Goal: Task Accomplishment & Management: Use online tool/utility

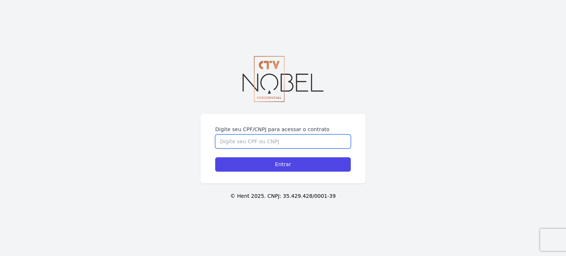
click at [321, 141] on input "Digite seu CPF/CNPJ para acessar o contrato" at bounding box center [283, 142] width 136 height 14
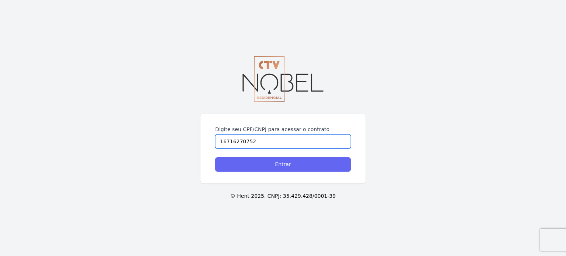
type input "16716270752"
click at [312, 169] on input "Entrar" at bounding box center [283, 164] width 136 height 14
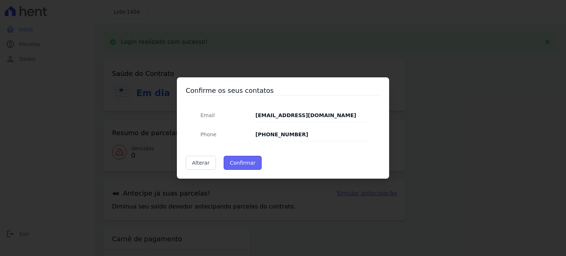
click at [244, 164] on button "Confirmar" at bounding box center [243, 163] width 38 height 14
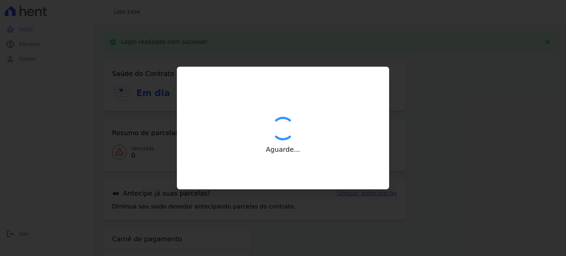
type input "Contatos confirmados com sucesso."
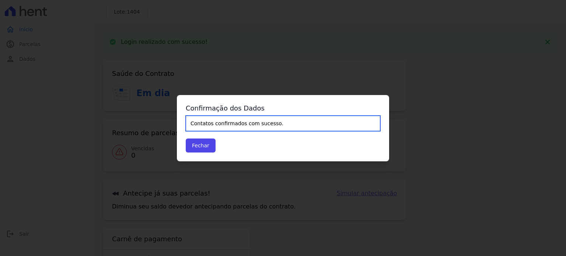
click at [249, 126] on input "Contatos confirmados com sucesso." at bounding box center [283, 123] width 195 height 15
click at [278, 127] on input "Contatos confirmados com sucesso." at bounding box center [283, 123] width 195 height 15
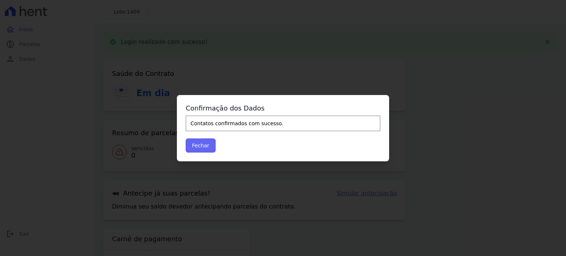
click at [203, 149] on button "Fechar" at bounding box center [201, 146] width 30 height 14
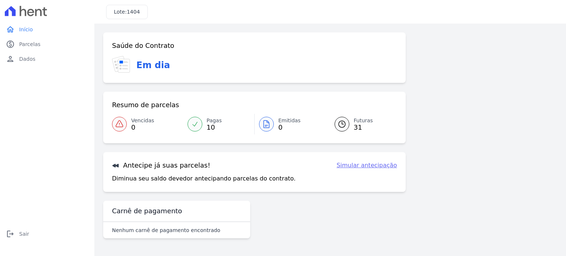
click at [345, 125] on icon at bounding box center [342, 124] width 7 height 7
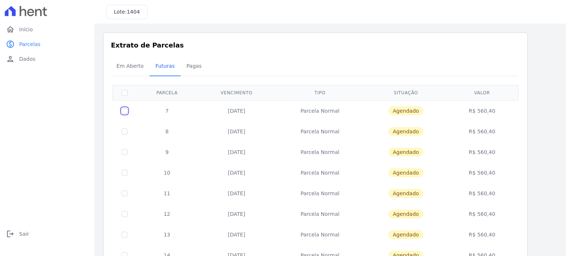
click at [126, 111] on input "checkbox" at bounding box center [125, 111] width 6 height 6
checkbox input "true"
click at [126, 111] on input "checkbox" at bounding box center [125, 111] width 6 height 6
checkbox input "false"
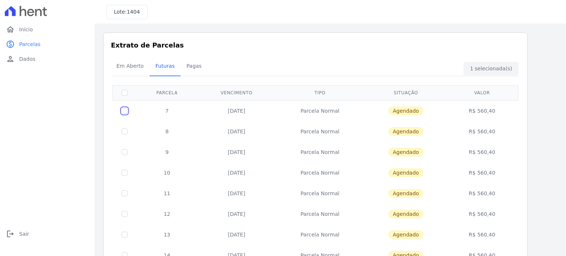
checkbox input "false"
click at [32, 32] on link "home Início" at bounding box center [47, 29] width 88 height 15
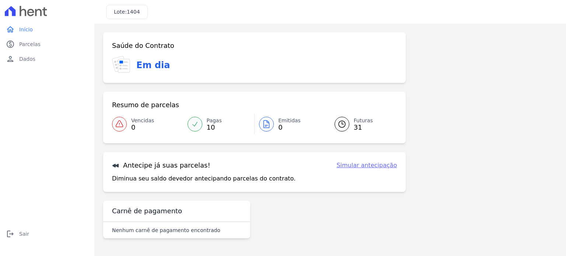
click at [353, 165] on link "Simular antecipação" at bounding box center [366, 165] width 60 height 9
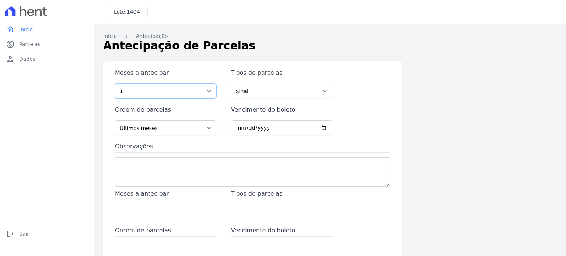
click at [208, 93] on select "1 2 3 4 5 6 7 8 9 10 11 12 13 14 15 16 17 18 19 20 21 22 23 24 25 26 27 28 29 3…" at bounding box center [165, 91] width 101 height 15
click at [276, 91] on select "Sinal Parcela Normal Outros Financiamento CEF" at bounding box center [281, 91] width 101 height 15
select select "standard"
click at [231, 84] on select "Sinal Parcela Normal Outros Financiamento CEF" at bounding box center [281, 91] width 101 height 15
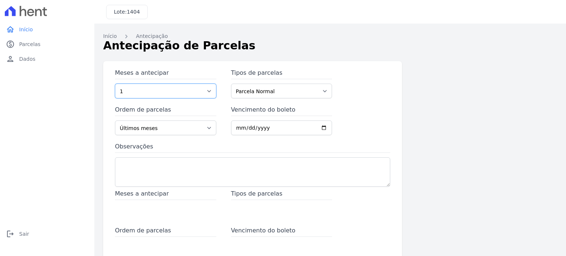
click at [160, 97] on select "1 2 3 4 5 6 7 8 9 10 11 12 13 14 15 16 17 18 19 20 21 22 23 24 25 26 27 28 29 3…" at bounding box center [165, 91] width 101 height 15
select select "5"
click at [115, 84] on select "1 2 3 4 5 6 7 8 9 10 11 12 13 14 15 16 17 18 19 20 21 22 23 24 25 26 27 28 29 3…" at bounding box center [165, 91] width 101 height 15
click at [172, 128] on select "Últimos meses Primeiros meses" at bounding box center [165, 128] width 101 height 15
select select "beginning"
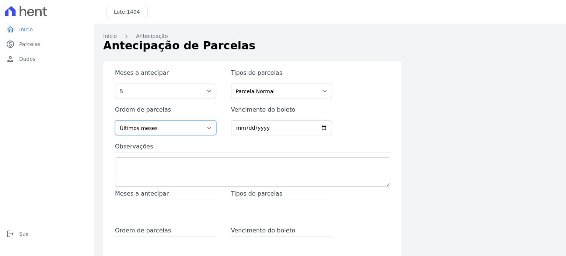
click at [115, 121] on select "Últimos meses Primeiros meses" at bounding box center [165, 128] width 101 height 15
click at [33, 42] on span "Parcelas" at bounding box center [29, 44] width 21 height 7
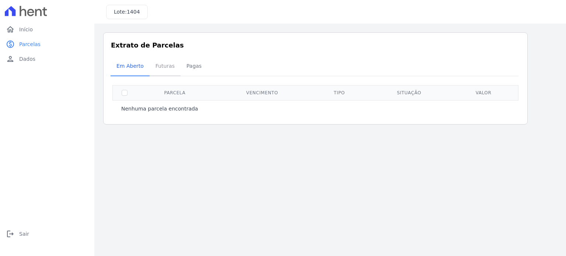
click at [167, 69] on span "Futuras" at bounding box center [165, 66] width 28 height 15
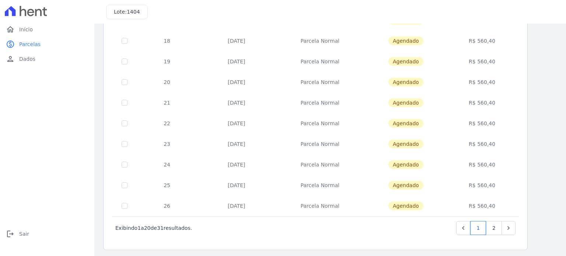
scroll to position [299, 0]
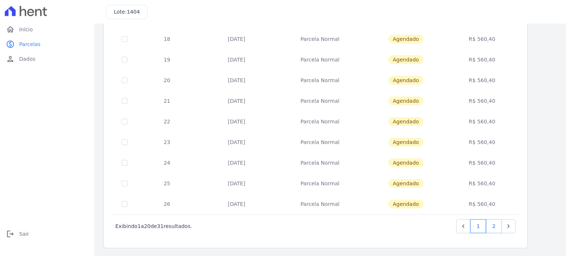
click at [497, 225] on link "2" at bounding box center [494, 226] width 16 height 14
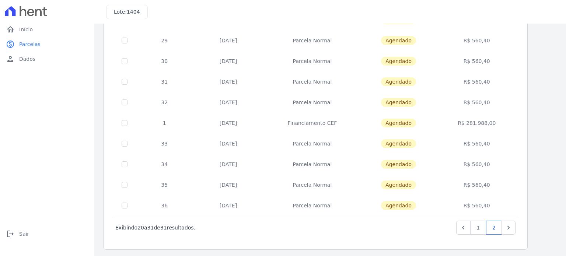
scroll to position [113, 0]
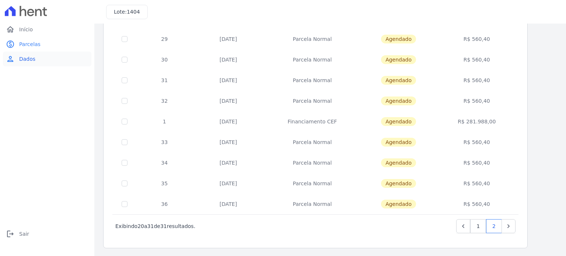
click at [48, 61] on link "person Dados" at bounding box center [47, 59] width 88 height 15
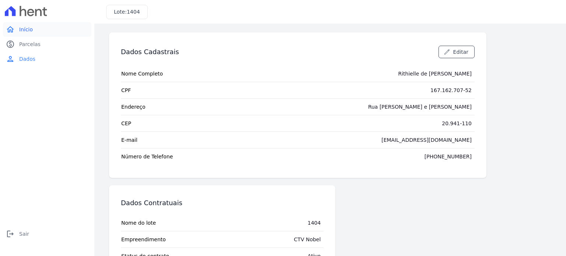
click at [35, 26] on link "home Início" at bounding box center [47, 29] width 88 height 15
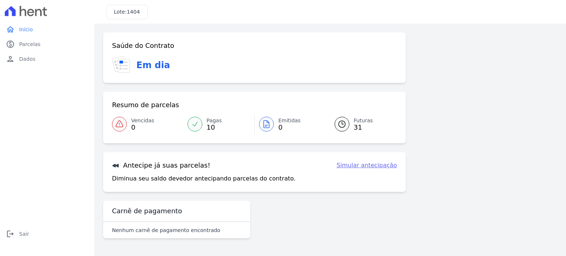
click at [272, 125] on div at bounding box center [266, 124] width 15 height 15
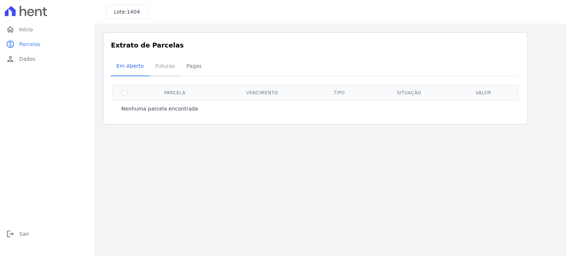
click at [158, 70] on span "Futuras" at bounding box center [165, 66] width 28 height 15
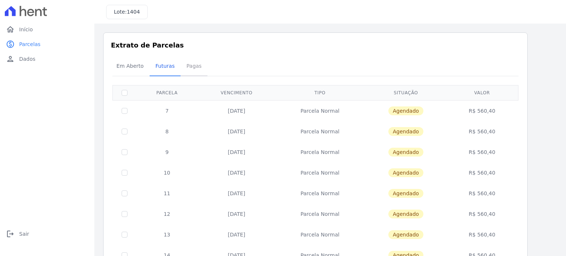
click at [189, 69] on span "Pagas" at bounding box center [194, 66] width 24 height 15
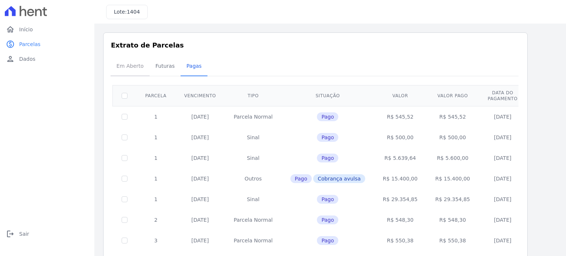
click at [132, 69] on span "Em Aberto" at bounding box center [130, 66] width 36 height 15
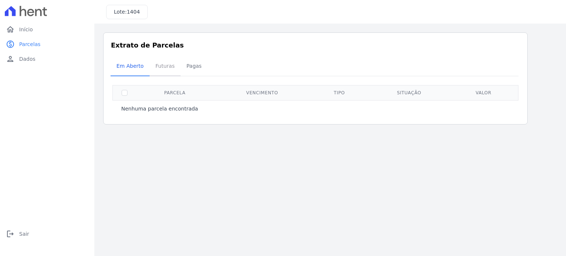
click at [163, 68] on span "Futuras" at bounding box center [165, 66] width 28 height 15
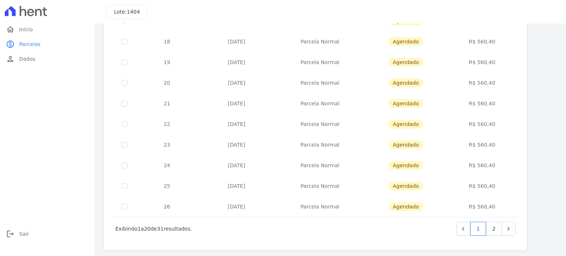
scroll to position [299, 0]
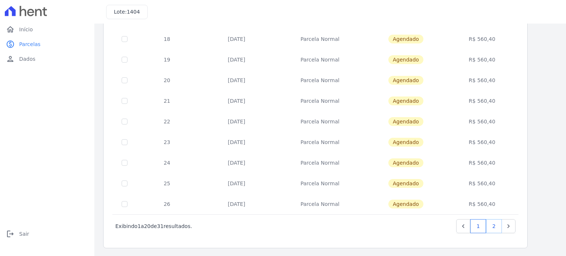
click at [498, 227] on link "2" at bounding box center [494, 226] width 16 height 14
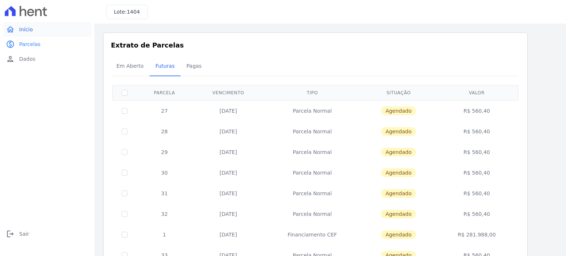
click at [37, 32] on link "home Início" at bounding box center [47, 29] width 88 height 15
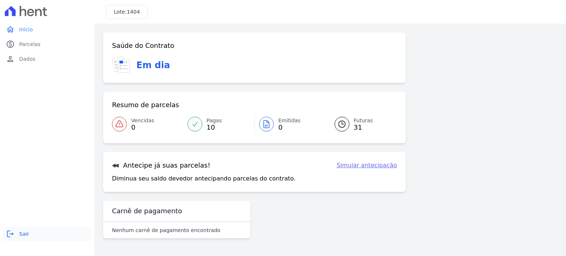
click at [25, 236] on span "Sair" at bounding box center [24, 233] width 10 height 7
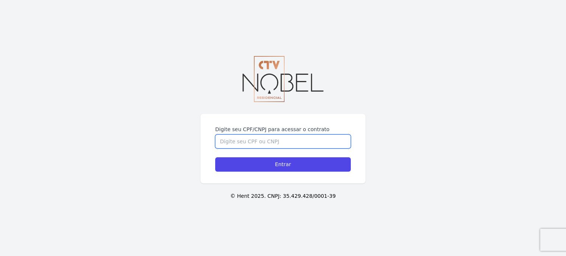
click at [301, 142] on input "Digite seu CPF/CNPJ para acessar o contrato" at bounding box center [283, 142] width 136 height 14
type input "16716270752"
click at [215, 157] on input "Entrar" at bounding box center [283, 164] width 136 height 14
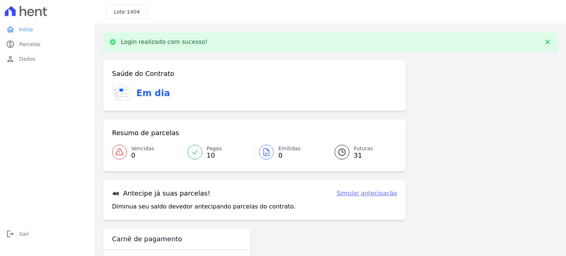
click at [342, 154] on icon at bounding box center [342, 152] width 9 height 9
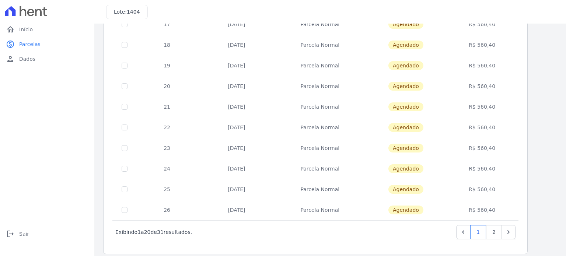
scroll to position [299, 0]
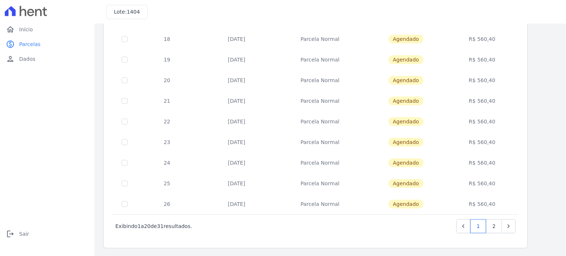
drag, startPoint x: 223, startPoint y: 110, endPoint x: 237, endPoint y: 200, distance: 91.0
click at [237, 200] on tbody "7 [DATE] [GEOGRAPHIC_DATA] [GEOGRAPHIC_DATA] R$ 560,40 8 [DATE] [GEOGRAPHIC_DAT…" at bounding box center [316, 7] width 406 height 413
click at [257, 220] on div "Exibindo 1 a 20 de 31 resultados. 1 2" at bounding box center [315, 226] width 400 height 14
click at [495, 223] on link "2" at bounding box center [494, 226] width 16 height 14
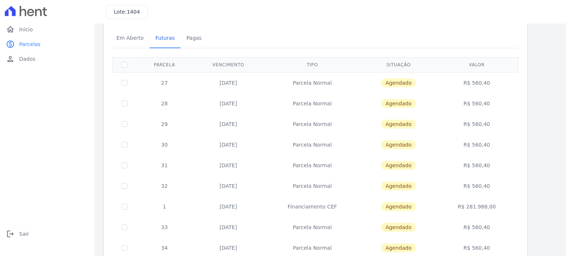
scroll to position [61, 0]
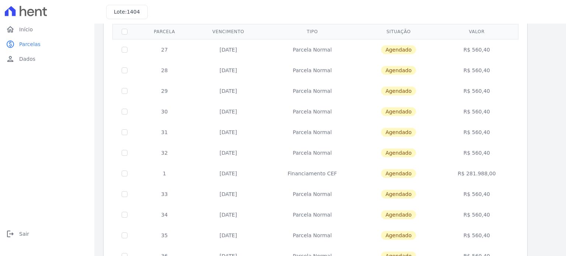
drag, startPoint x: 467, startPoint y: 152, endPoint x: 491, endPoint y: 153, distance: 24.0
click at [491, 153] on td "R$ 560,40" at bounding box center [477, 153] width 80 height 21
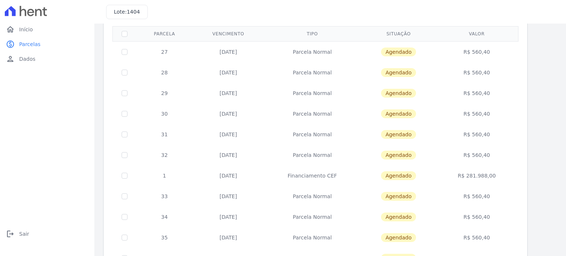
scroll to position [0, 0]
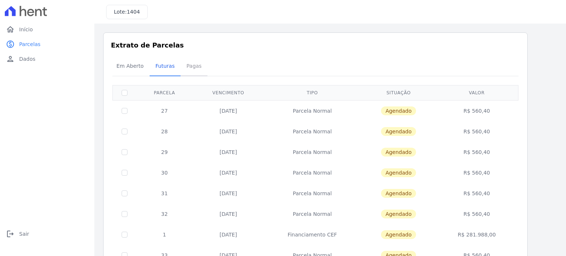
click at [186, 70] on span "Pagas" at bounding box center [194, 66] width 24 height 15
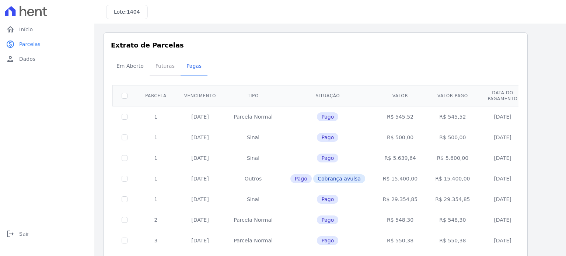
click at [164, 69] on span "Futuras" at bounding box center [165, 66] width 28 height 15
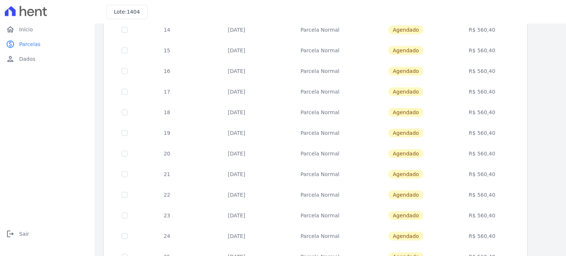
scroll to position [299, 0]
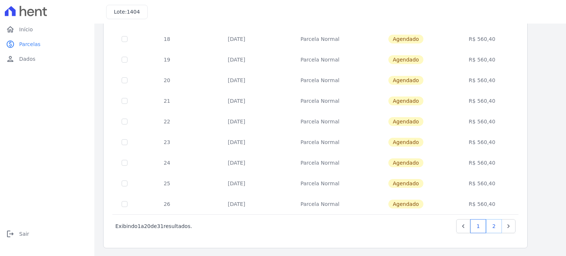
click at [501, 227] on link "2" at bounding box center [494, 226] width 16 height 14
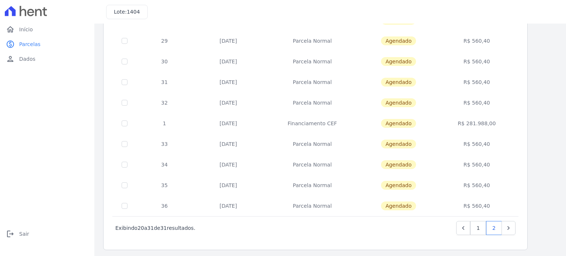
scroll to position [113, 0]
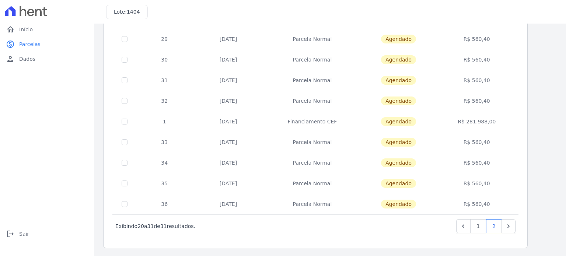
drag, startPoint x: 336, startPoint y: 119, endPoint x: 293, endPoint y: 121, distance: 43.1
click at [293, 121] on td "Financiamento CEF" at bounding box center [312, 121] width 97 height 21
copy td "Financiamento CEF"
click at [543, 131] on div "Listagem de parcelas Baixar PDF Extrato de Parcelas Em [GEOGRAPHIC_DATA] Futura…" at bounding box center [330, 83] width 454 height 329
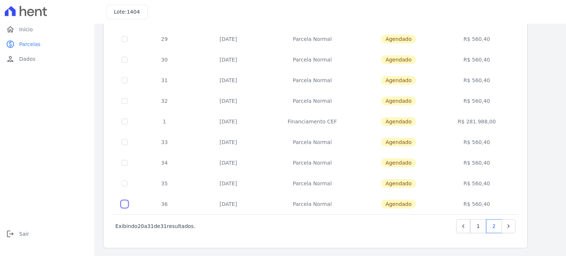
checkbox input "true"
checkbox input "false"
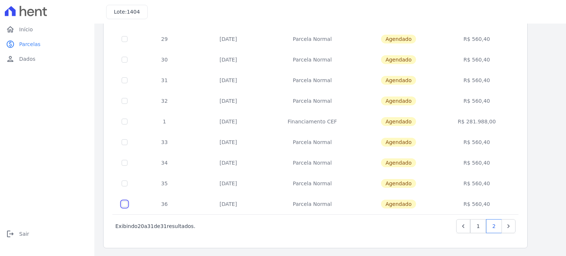
scroll to position [0, 0]
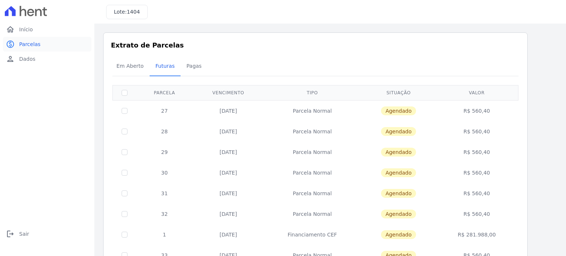
click at [37, 45] on span "Parcelas" at bounding box center [29, 44] width 21 height 7
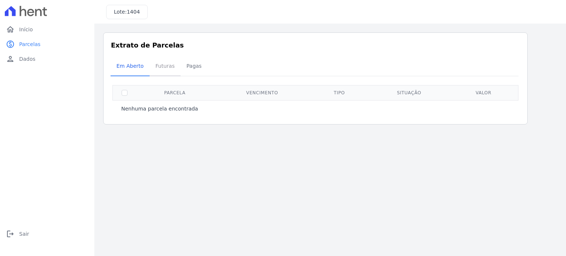
click at [154, 66] on span "Futuras" at bounding box center [165, 66] width 28 height 15
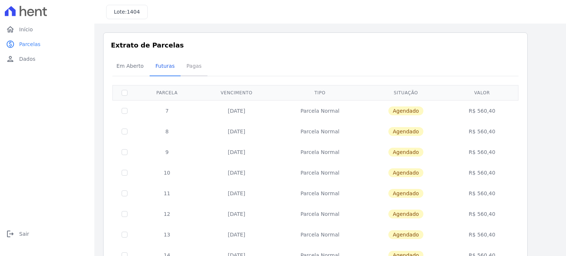
click at [193, 69] on span "Pagas" at bounding box center [194, 66] width 24 height 15
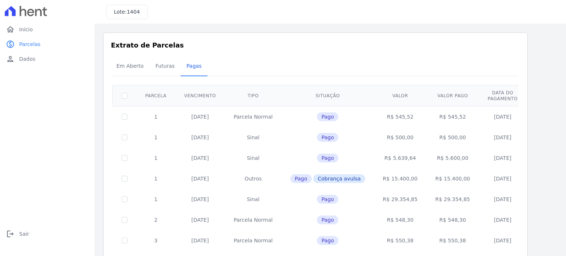
drag, startPoint x: 182, startPoint y: 178, endPoint x: 258, endPoint y: 178, distance: 75.9
click at [258, 178] on tr "1 [DATE] Outros Pago Cobrança avulsa R$ 15.400,00 R$ 15.400,00 [DATE]" at bounding box center [320, 178] width 415 height 21
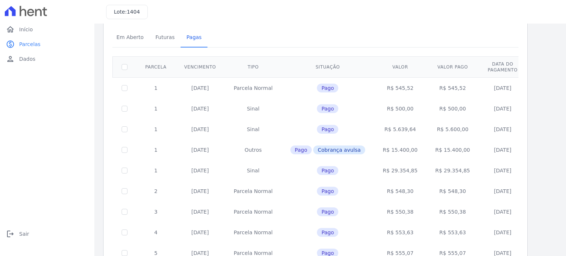
scroll to position [61, 0]
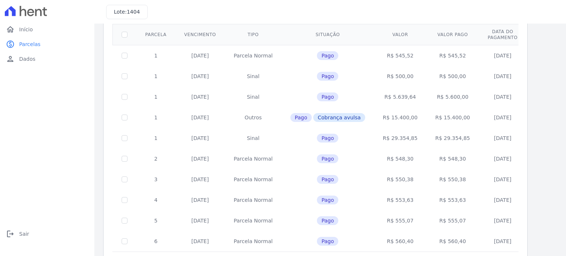
click at [179, 159] on td "[DATE]" at bounding box center [199, 159] width 49 height 21
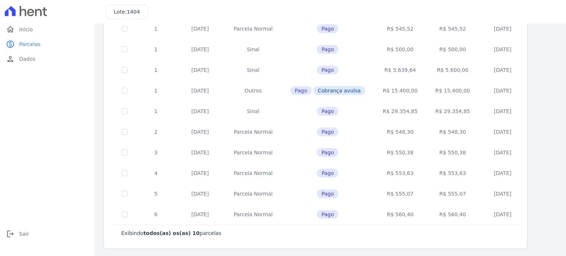
scroll to position [89, 0]
click at [21, 31] on span "Início" at bounding box center [26, 29] width 14 height 7
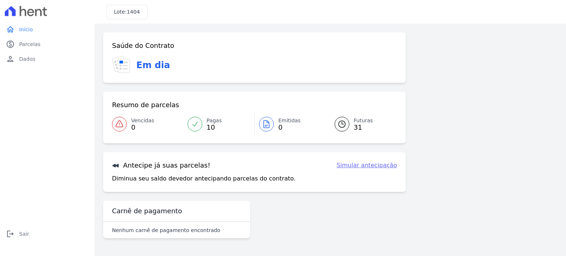
click at [367, 165] on link "Simular antecipação" at bounding box center [366, 165] width 60 height 9
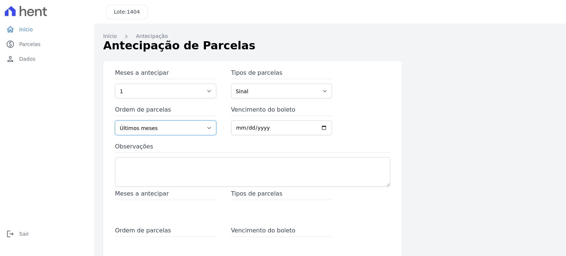
click at [194, 130] on select "Últimos meses Primeiros meses" at bounding box center [165, 128] width 101 height 15
click at [186, 131] on select "Últimos meses Primeiros meses" at bounding box center [165, 128] width 101 height 15
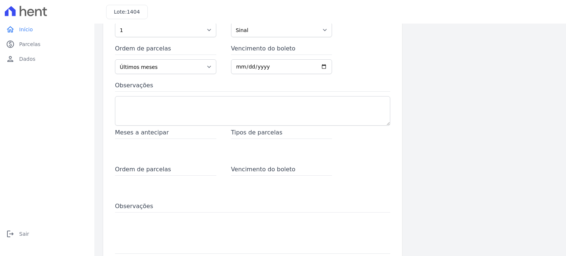
click at [163, 130] on span "Meses a antecipar" at bounding box center [165, 133] width 101 height 11
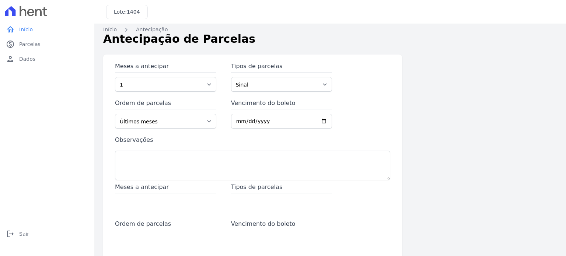
scroll to position [0, 0]
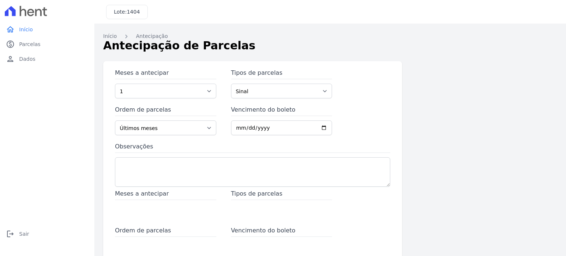
click at [180, 83] on div "Meses a antecipar 1 2 3 4 5 6 7 8 9 10 11 12 13 14 15 16 17 18 19 20 21 22 23 2…" at bounding box center [165, 83] width 101 height 29
click at [181, 90] on select "1 2 3 4 5 6 7 8 9 10 11 12 13 14 15 16 17 18 19 20 21 22 23 24 25 26 27 28 29 3…" at bounding box center [165, 91] width 101 height 15
select select "36"
click at [115, 84] on select "1 2 3 4 5 6 7 8 9 10 11 12 13 14 15 16 17 18 19 20 21 22 23 24 25 26 27 28 29 3…" at bounding box center [165, 91] width 101 height 15
click at [305, 94] on select "Sinal Parcela Normal Outros Financiamento CEF" at bounding box center [281, 91] width 101 height 15
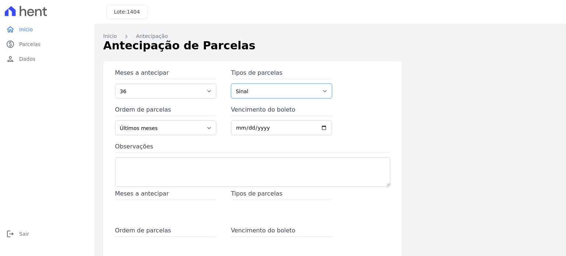
select select "standard"
click at [231, 84] on select "Sinal Parcela Normal Outros Financiamento CEF" at bounding box center [281, 91] width 101 height 15
click at [285, 133] on input "Vencimento do boleto" at bounding box center [281, 128] width 101 height 15
click at [154, 124] on select "Últimos meses Primeiros meses" at bounding box center [165, 128] width 101 height 15
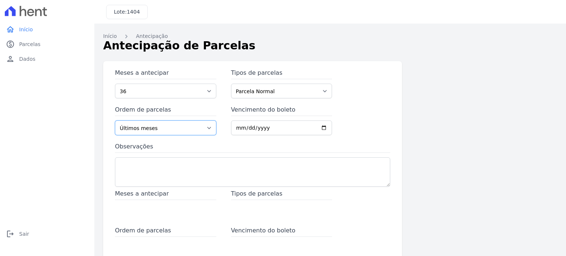
click at [154, 124] on select "Últimos meses Primeiros meses" at bounding box center [165, 128] width 101 height 15
select select "beginning"
click at [115, 121] on select "Últimos meses Primeiros meses" at bounding box center [165, 128] width 101 height 15
click at [32, 31] on link "home Início" at bounding box center [47, 29] width 88 height 15
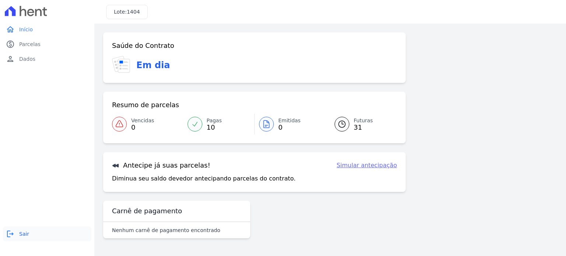
click at [35, 237] on link "logout Sair" at bounding box center [47, 234] width 88 height 15
